Goal: Task Accomplishment & Management: Use online tool/utility

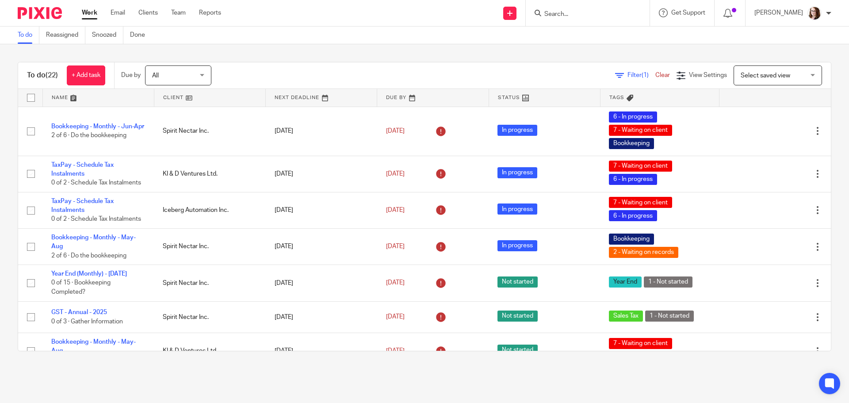
click at [567, 9] on form at bounding box center [590, 13] width 94 height 11
click at [563, 13] on input "Search" at bounding box center [583, 15] width 80 height 8
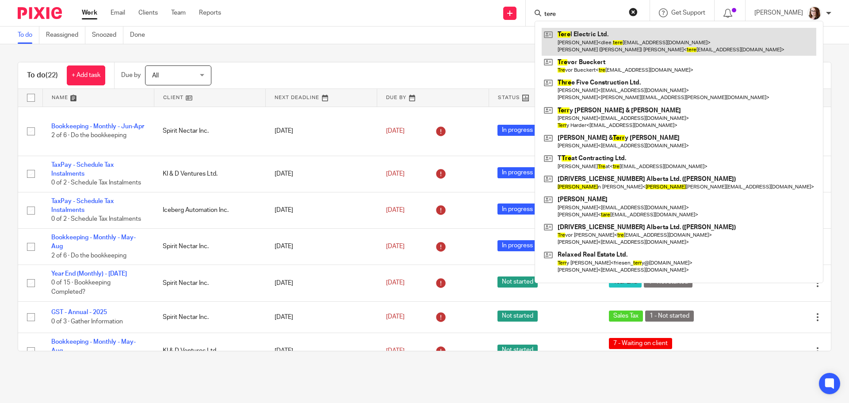
type input "tere"
click at [584, 40] on link at bounding box center [678, 41] width 274 height 27
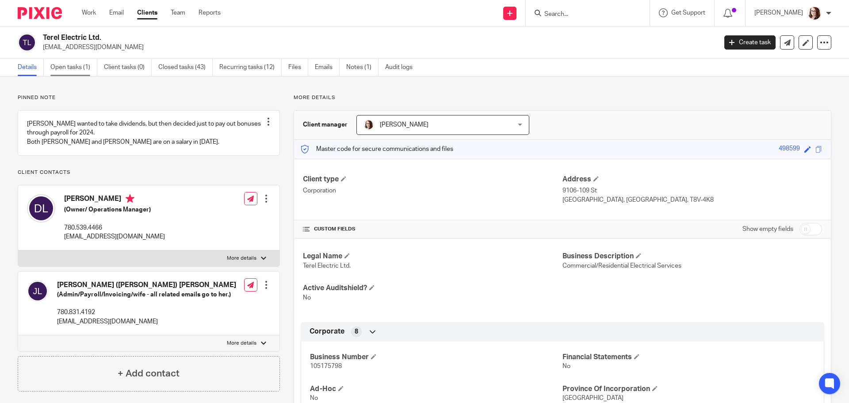
click at [71, 67] on link "Open tasks (1)" at bounding box center [73, 67] width 47 height 17
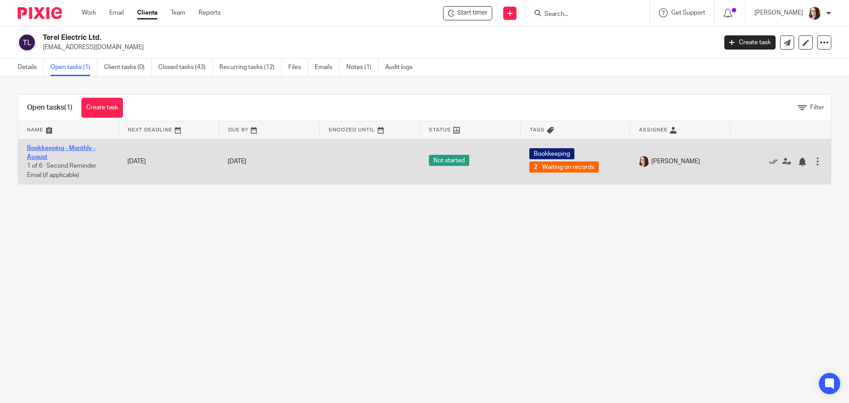
click at [52, 146] on link "Bookkeeping - Monthly - August" at bounding box center [61, 152] width 69 height 15
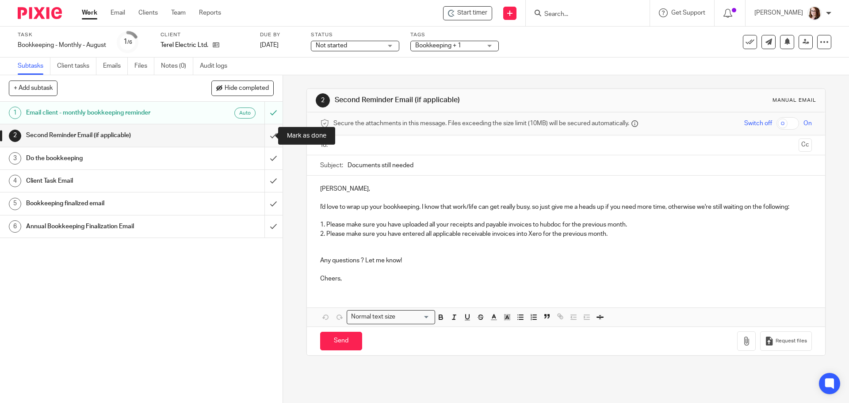
click at [267, 137] on input "submit" at bounding box center [141, 135] width 282 height 22
click at [263, 159] on input "submit" at bounding box center [141, 158] width 282 height 22
click at [265, 179] on input "submit" at bounding box center [141, 181] width 282 height 22
click at [266, 133] on input "submit" at bounding box center [141, 135] width 282 height 22
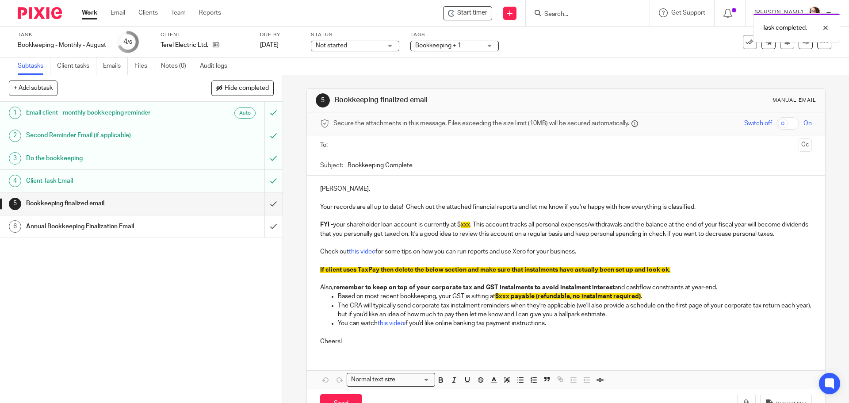
click at [347, 165] on input "Bookkeeping Complete" at bounding box center [579, 165] width 464 height 20
type input "Aug Bookkeeping Complete"
click at [333, 189] on p "Devlin," at bounding box center [565, 188] width 491 height 9
click at [334, 189] on p "Devlin," at bounding box center [565, 188] width 491 height 9
click at [461, 227] on span "xxx" at bounding box center [465, 224] width 9 height 6
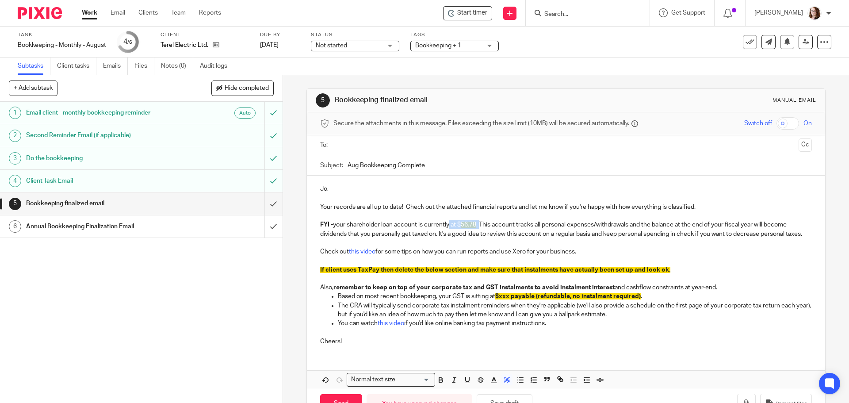
drag, startPoint x: 446, startPoint y: 224, endPoint x: 481, endPoint y: 248, distance: 42.5
click at [481, 224] on p "FYI - your shareholder loan account is currently at $ 56.78 . This account trac…" at bounding box center [565, 229] width 491 height 18
click at [504, 384] on icon "button" at bounding box center [507, 380] width 8 height 8
click at [486, 394] on li "color:#FFFFFF" at bounding box center [487, 391] width 7 height 7
click at [507, 265] on p at bounding box center [565, 260] width 491 height 9
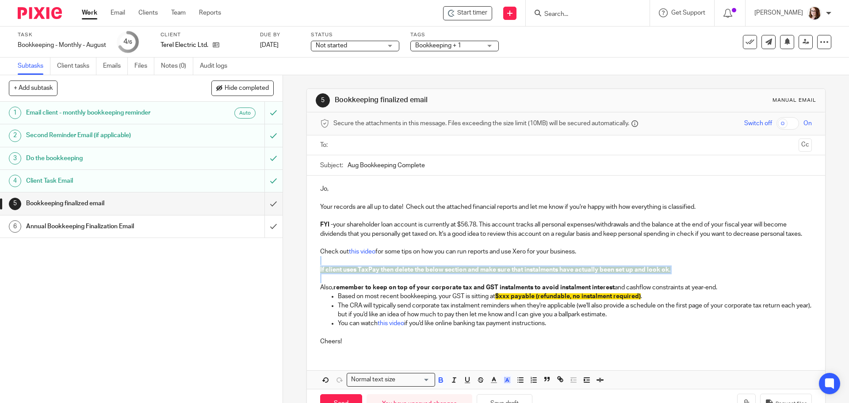
drag, startPoint x: 323, startPoint y: 269, endPoint x: 325, endPoint y: 289, distance: 20.0
click at [325, 289] on div "Jo, Your records are all up to date! Check out the attached financial reports a…" at bounding box center [566, 263] width 518 height 177
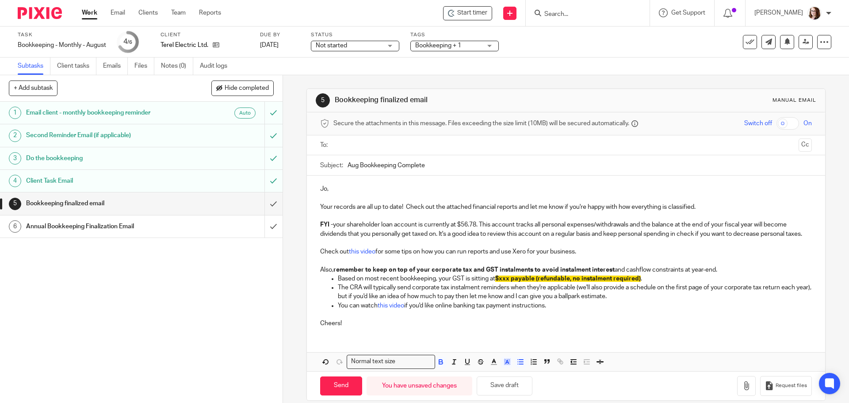
click at [499, 282] on span "$xxx payable (refundable, no instalment required)" at bounding box center [567, 278] width 145 height 6
click at [581, 273] on strong "remember to keep on top of your corporate tax and GST instalments to avoid inst…" at bounding box center [473, 270] width 281 height 6
drag, startPoint x: 571, startPoint y: 286, endPoint x: 477, endPoint y: 287, distance: 94.2
click at [477, 283] on p "Based on most recent bookkeeping, your GST is sitting at $2107.66 payable ." at bounding box center [574, 278] width 473 height 9
click at [507, 366] on icon "button" at bounding box center [507, 362] width 8 height 8
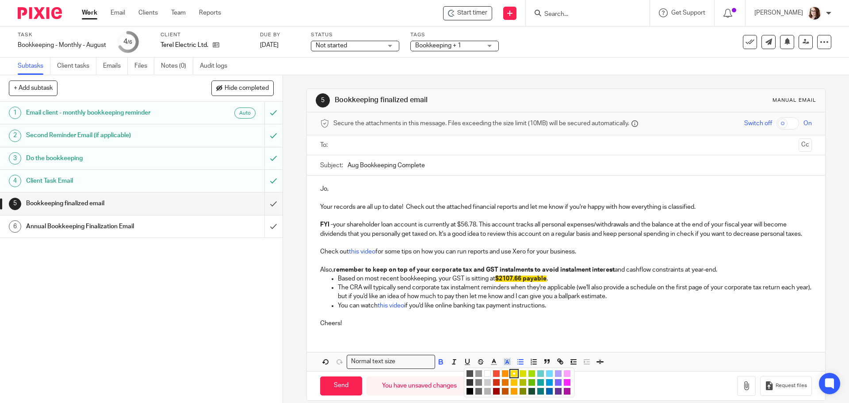
click at [484, 377] on li "color:#FFFFFF" at bounding box center [487, 373] width 7 height 7
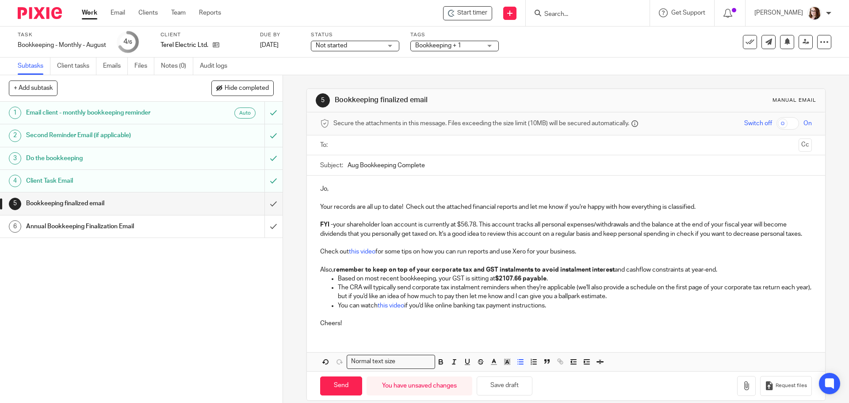
click at [529, 301] on p "The CRA will typically send corporate tax instalment reminders when they're app…" at bounding box center [574, 292] width 473 height 18
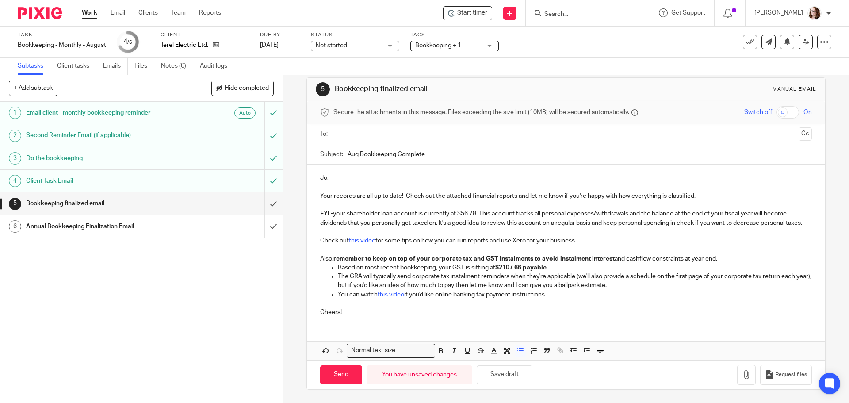
scroll to position [20, 0]
click at [742, 375] on icon "button" at bounding box center [746, 374] width 9 height 9
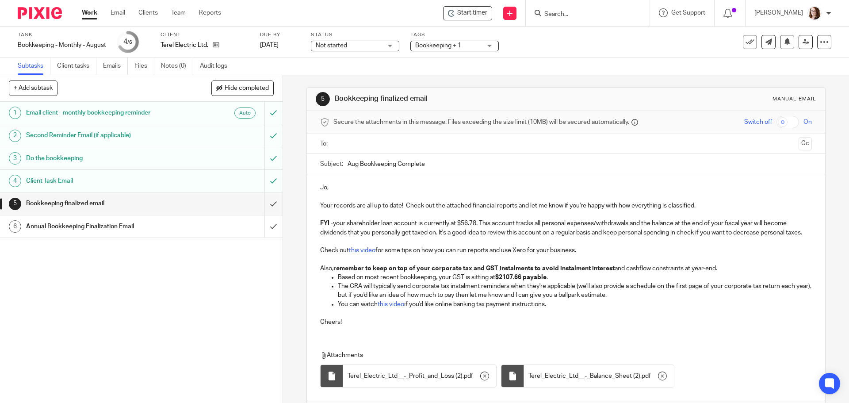
scroll to position [0, 0]
click at [361, 154] on div at bounding box center [566, 145] width 464 height 20
click at [356, 150] on input "text" at bounding box center [565, 145] width 458 height 10
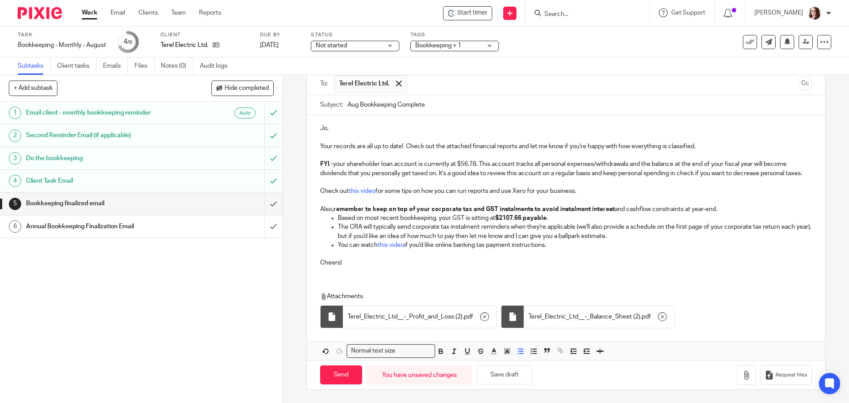
scroll to position [71, 0]
click at [503, 367] on button "Save draft" at bounding box center [505, 374] width 56 height 19
click at [336, 376] on input "Send" at bounding box center [341, 374] width 42 height 19
type input "Sent"
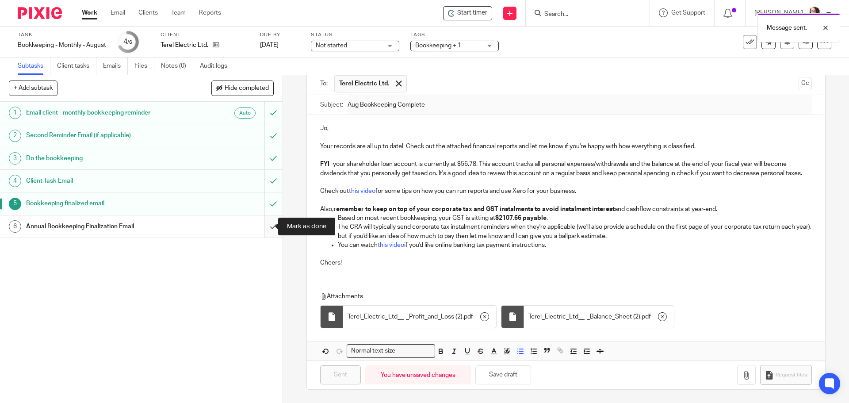
click at [267, 226] on input "submit" at bounding box center [141, 226] width 282 height 22
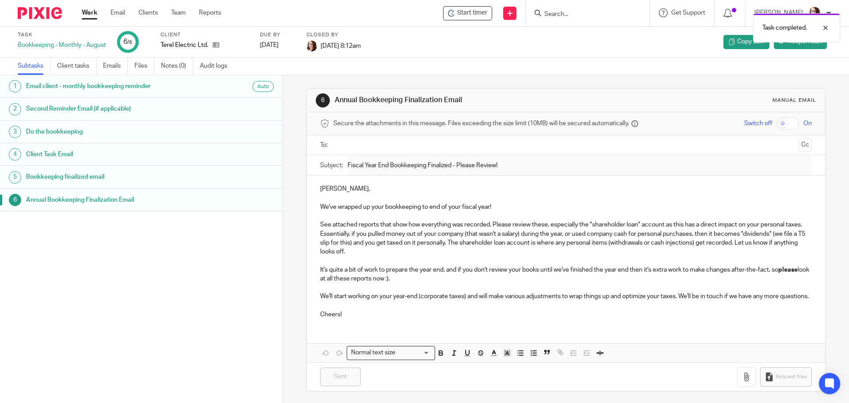
click at [89, 15] on link "Work" at bounding box center [89, 12] width 15 height 9
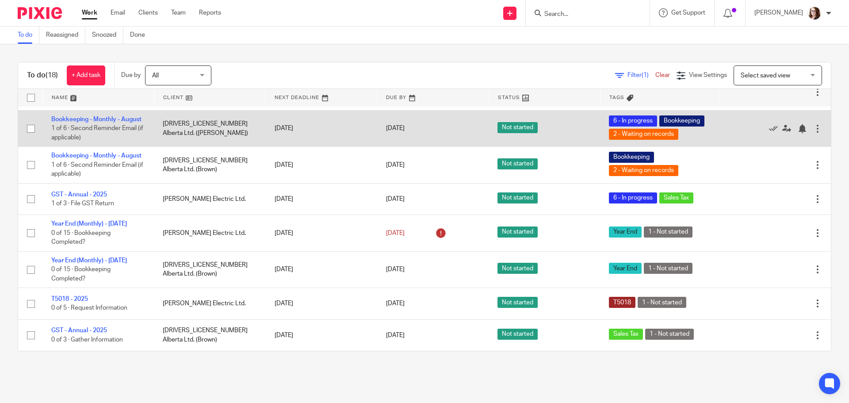
scroll to position [471, 0]
